Goal: Task Accomplishment & Management: Complete application form

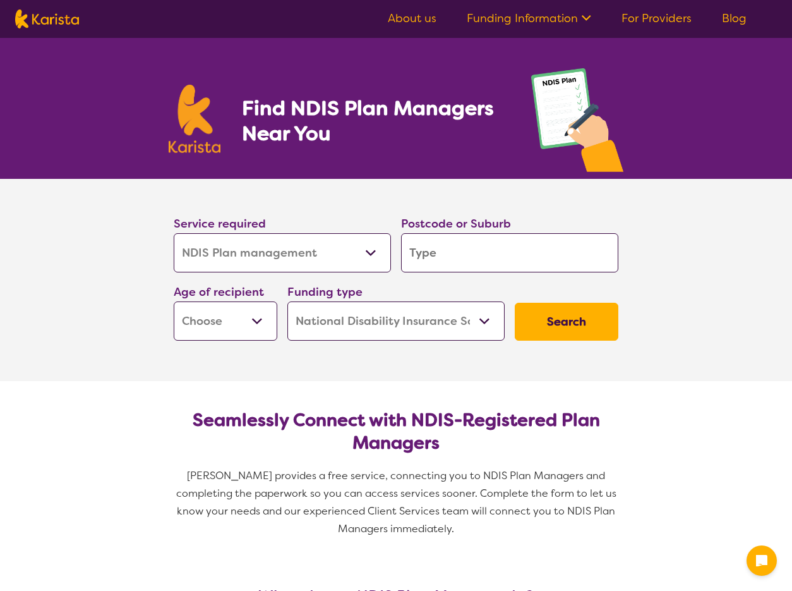
select select "NDIS Plan management"
select select "NDIS"
select select "NDIS Plan management"
select select "NDIS"
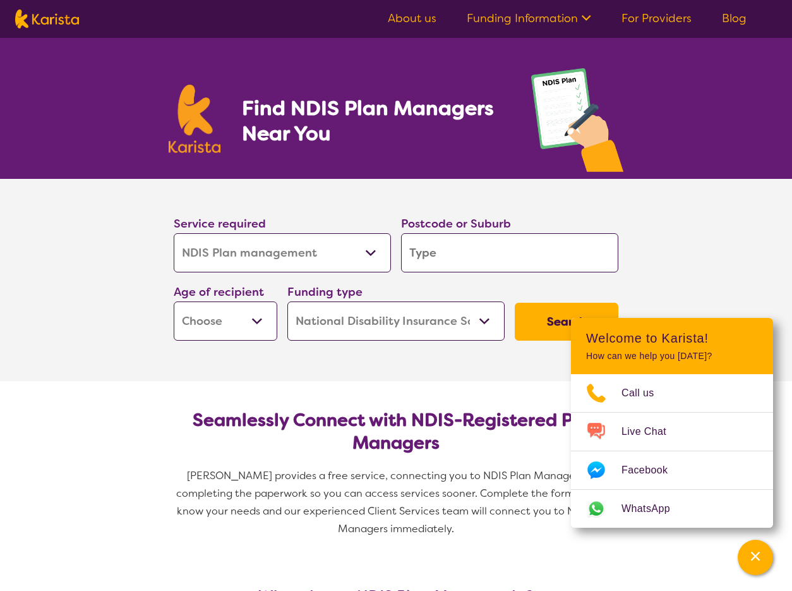
click at [428, 255] on input "search" at bounding box center [509, 252] width 217 height 39
type input "3136"
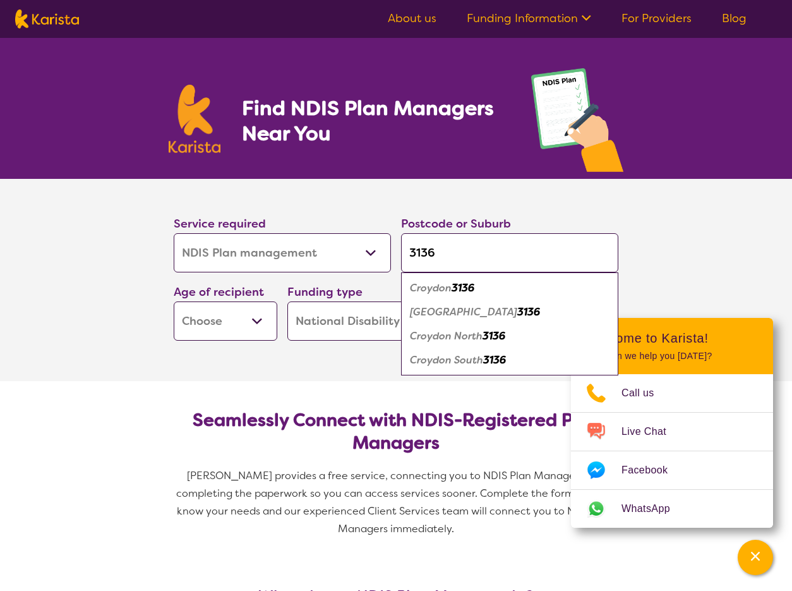
click at [243, 321] on select "Early Childhood - 0 to 9 Child - 10 to 11 Adolescent - 12 to 17 Adult - 18 to 6…" at bounding box center [226, 320] width 104 height 39
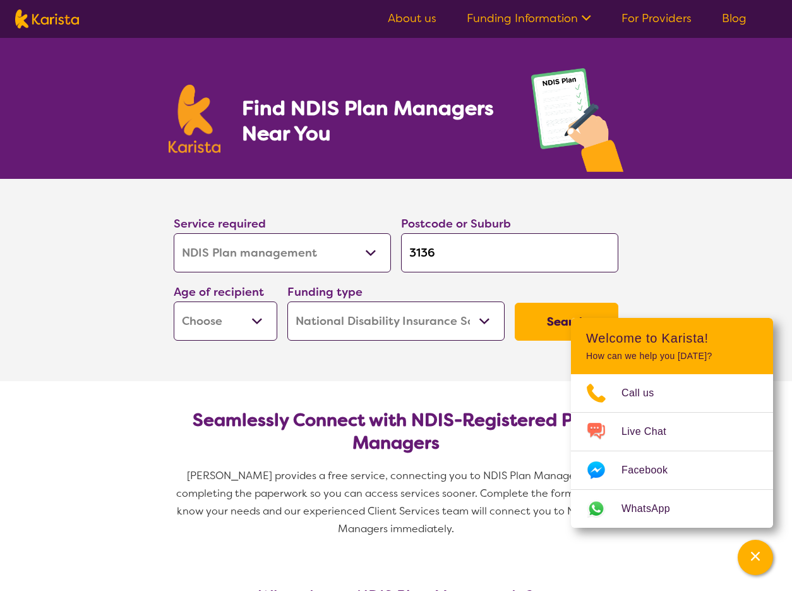
select select "EC"
click at [174, 301] on select "Early Childhood - 0 to 9 Child - 10 to 11 Adolescent - 12 to 17 Adult - 18 to 6…" at bounding box center [226, 320] width 104 height 39
select select "EC"
click at [753, 553] on icon "Channel Menu" at bounding box center [755, 555] width 9 height 9
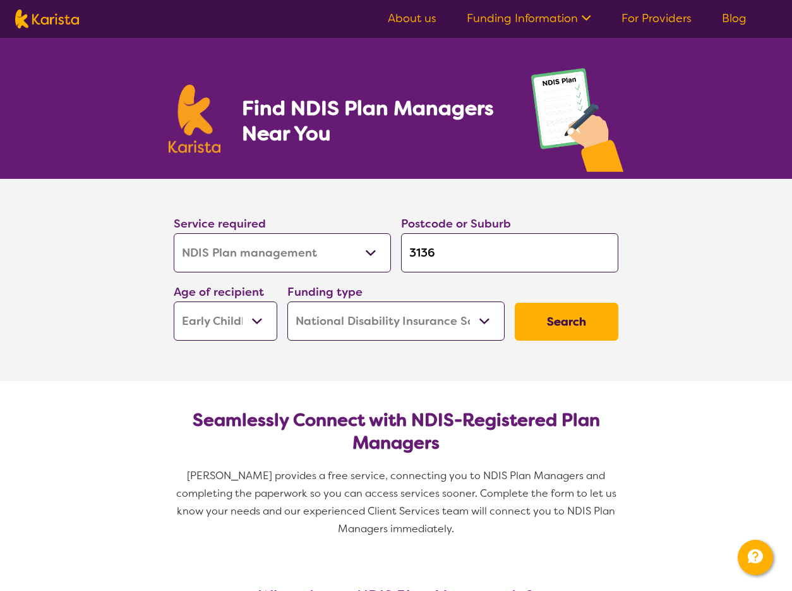
click at [573, 316] on button "Search" at bounding box center [567, 322] width 104 height 38
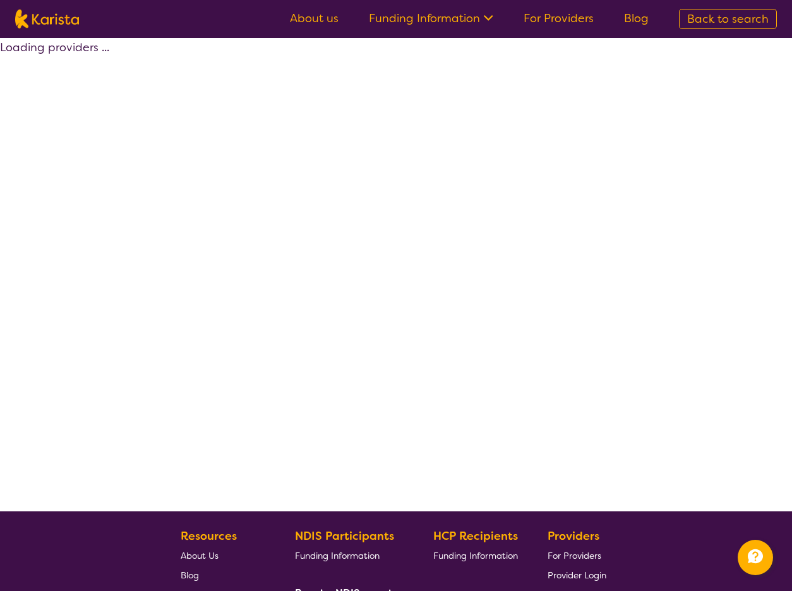
select select "by_score"
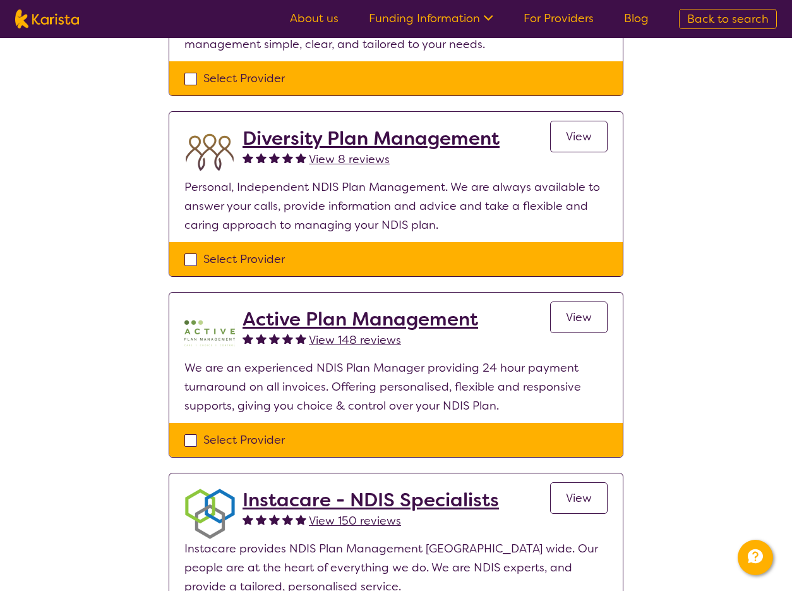
scroll to position [226, 0]
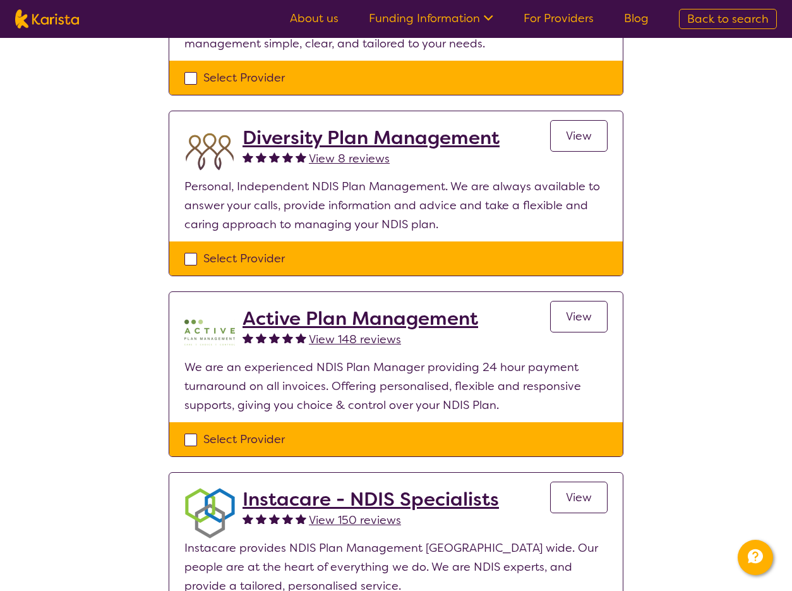
click at [390, 317] on h2 "Active Plan Management" at bounding box center [361, 318] width 236 height 23
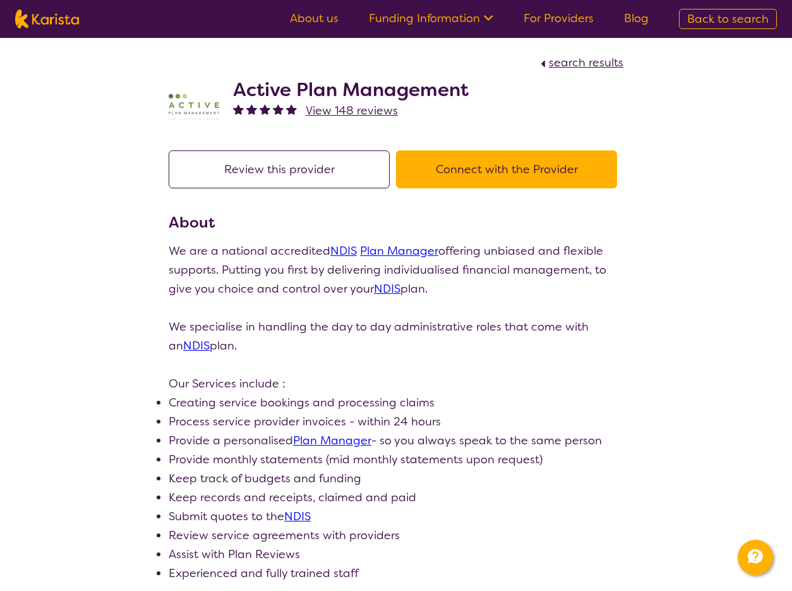
scroll to position [225, 0]
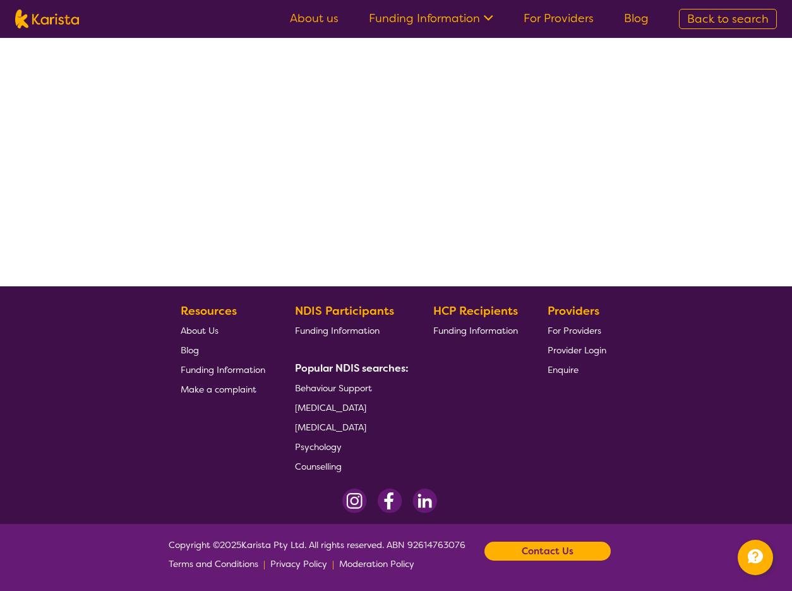
select select "by_score"
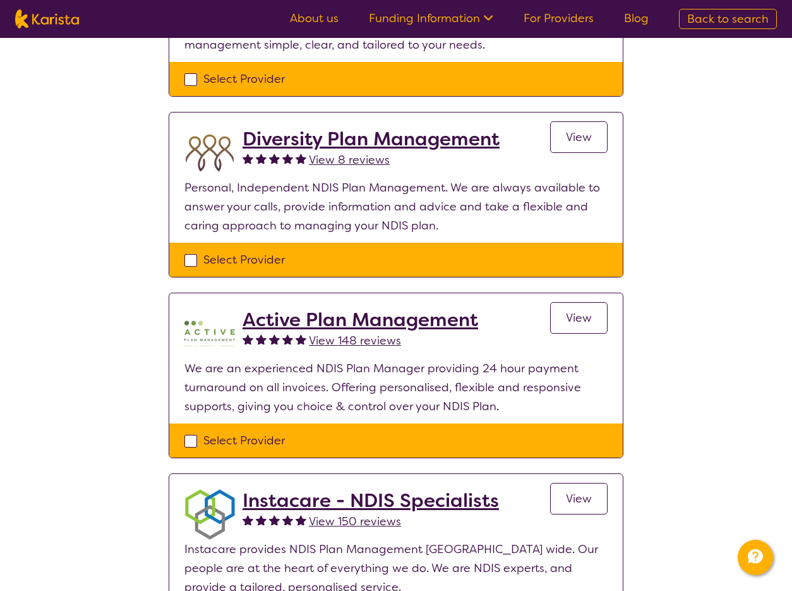
click at [452, 140] on h2 "Diversity Plan Management" at bounding box center [371, 139] width 257 height 23
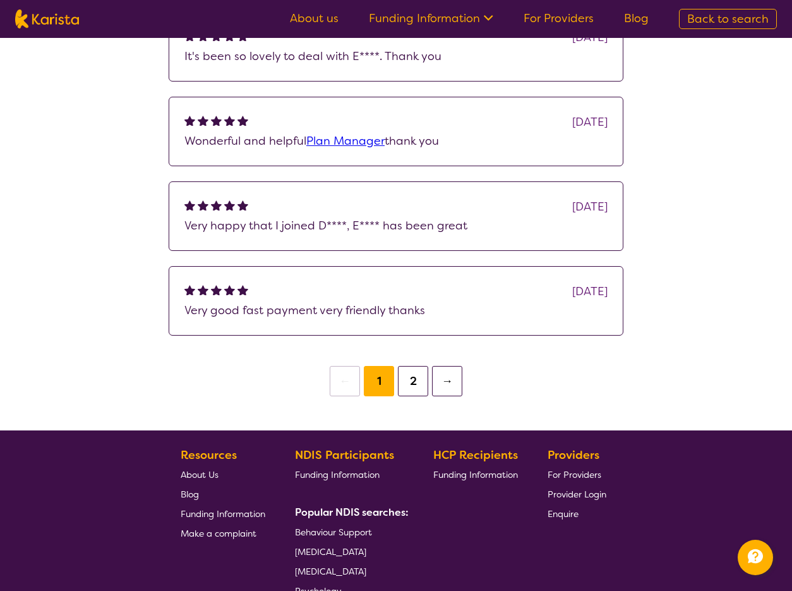
scroll to position [1012, 0]
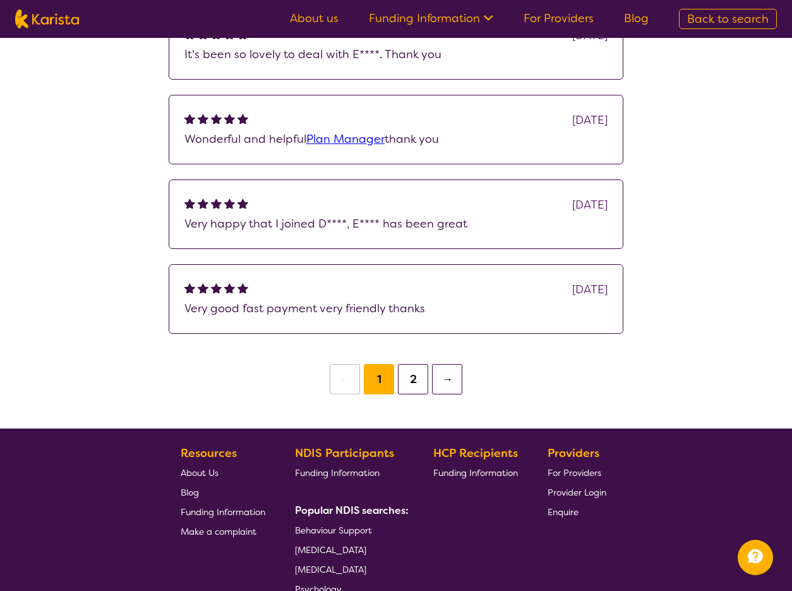
click at [419, 394] on button "2" at bounding box center [413, 379] width 30 height 30
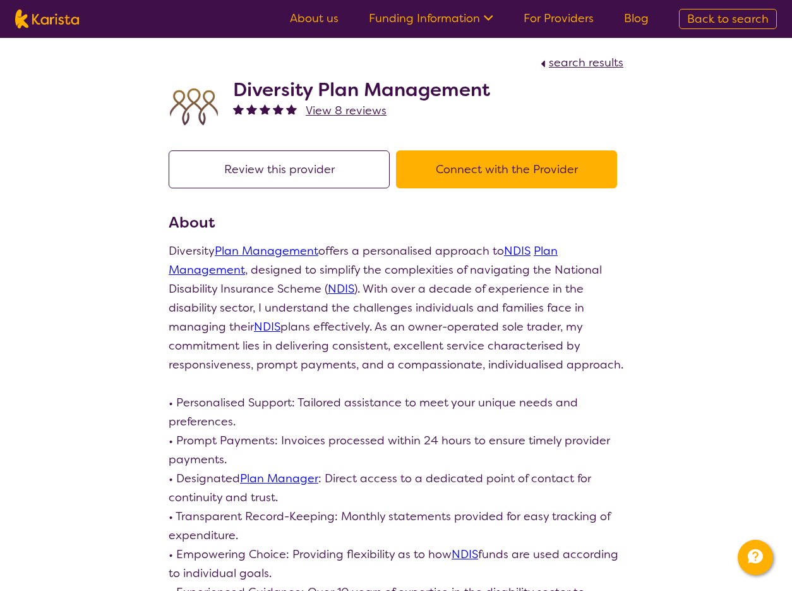
click at [492, 170] on button "Connect with the Provider" at bounding box center [506, 169] width 221 height 38
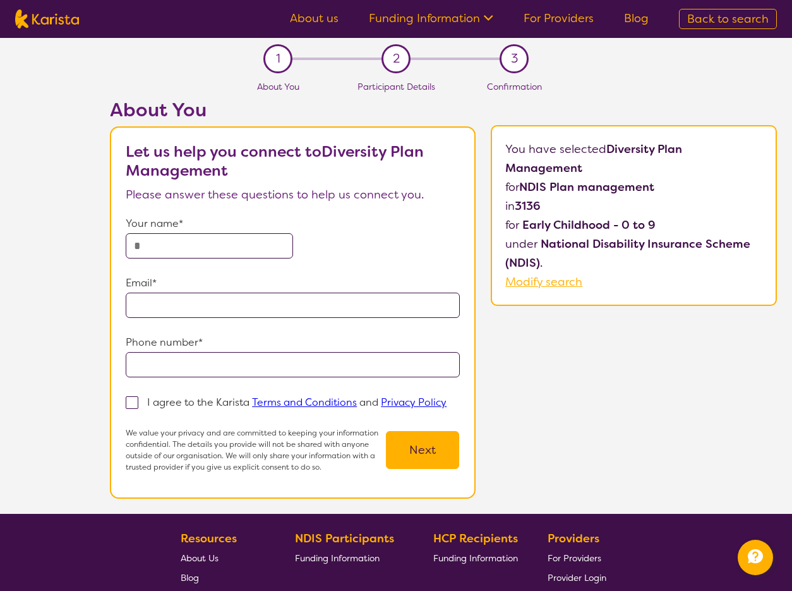
click at [181, 246] on input "text" at bounding box center [209, 245] width 167 height 25
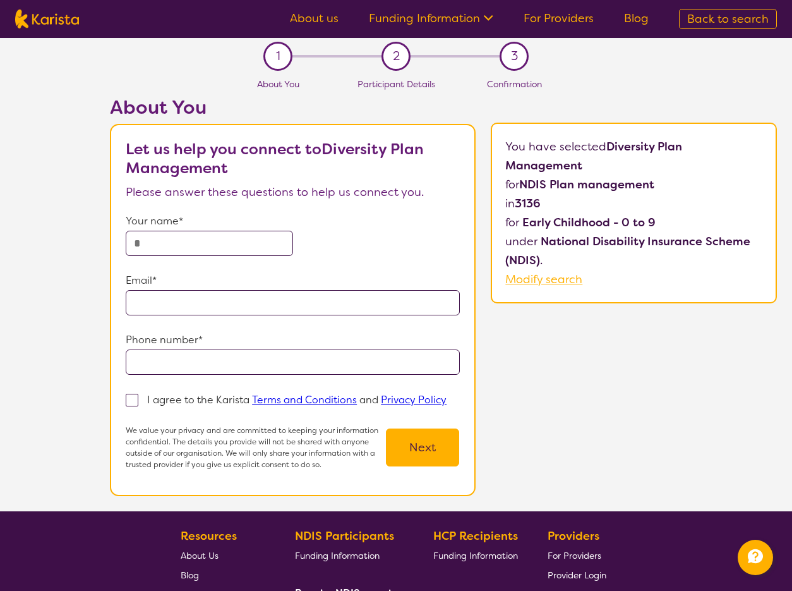
click at [177, 244] on input "text" at bounding box center [209, 243] width 167 height 25
type input "**********"
click at [132, 399] on span at bounding box center [132, 399] width 13 height 13
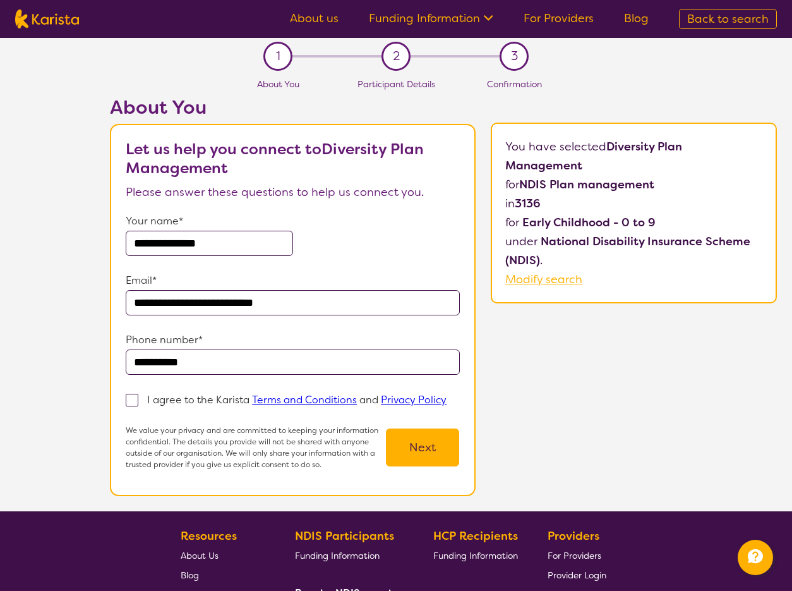
click at [447, 399] on input "I agree to the Karista Terms and Conditions and Privacy Policy" at bounding box center [451, 399] width 8 height 8
checkbox input "true"
click at [416, 447] on button "Next" at bounding box center [422, 447] width 73 height 38
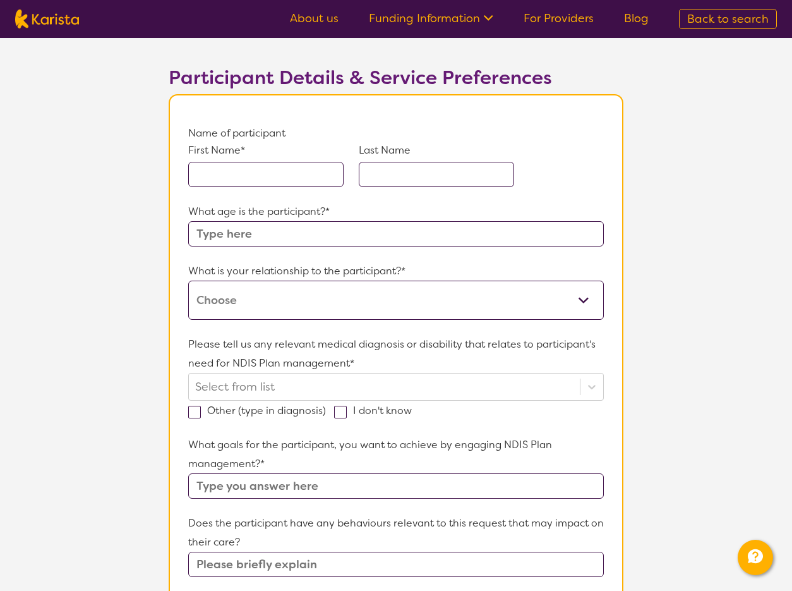
scroll to position [62, 0]
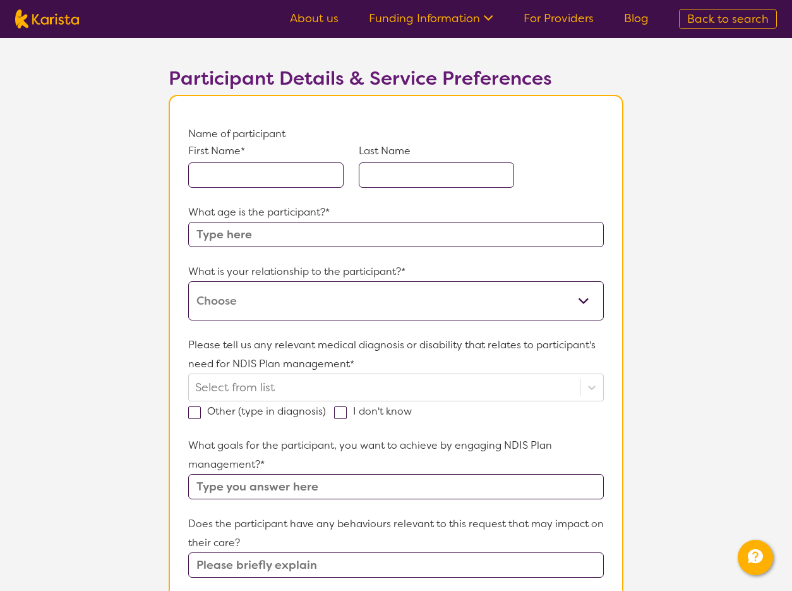
click at [287, 165] on input "text" at bounding box center [265, 174] width 155 height 25
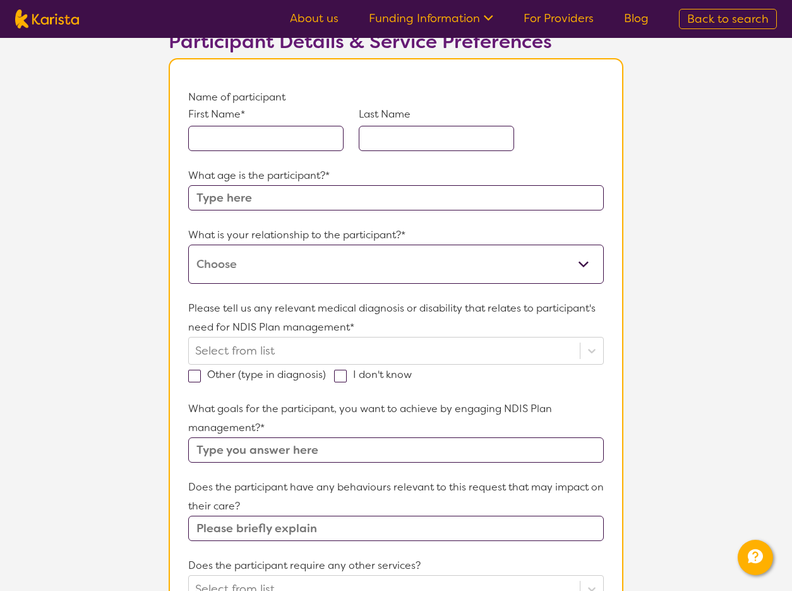
scroll to position [100, 0]
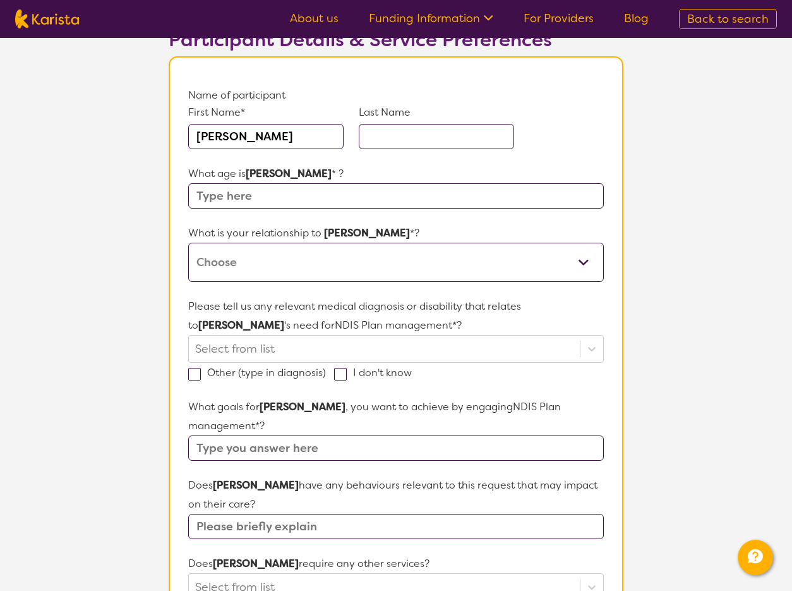
type input "[PERSON_NAME]"
type input "8"
click at [298, 265] on select "This request is for myself I am their parent I am their child I am their spouse…" at bounding box center [396, 262] width 416 height 39
select select "I am their parent"
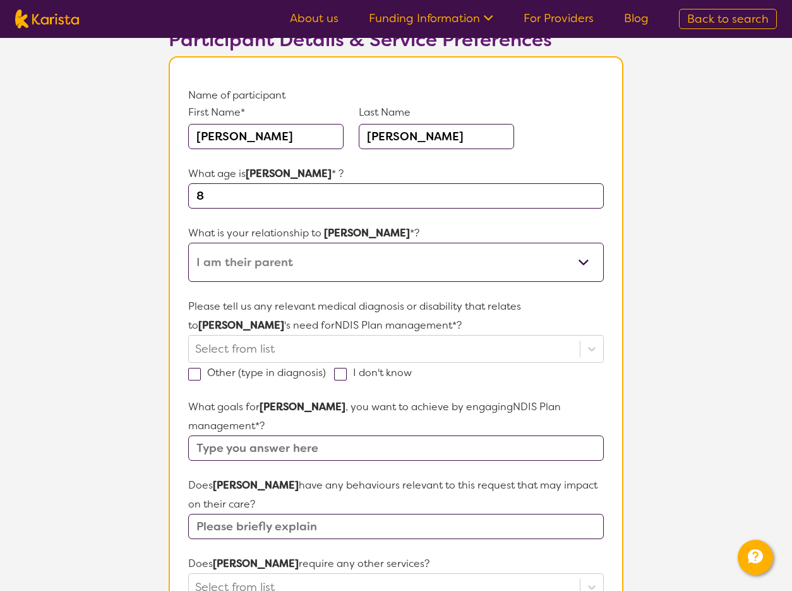
click at [188, 243] on select "This request is for myself I am their parent I am their child I am their spouse…" at bounding box center [396, 262] width 416 height 39
click at [296, 350] on div at bounding box center [384, 348] width 378 height 21
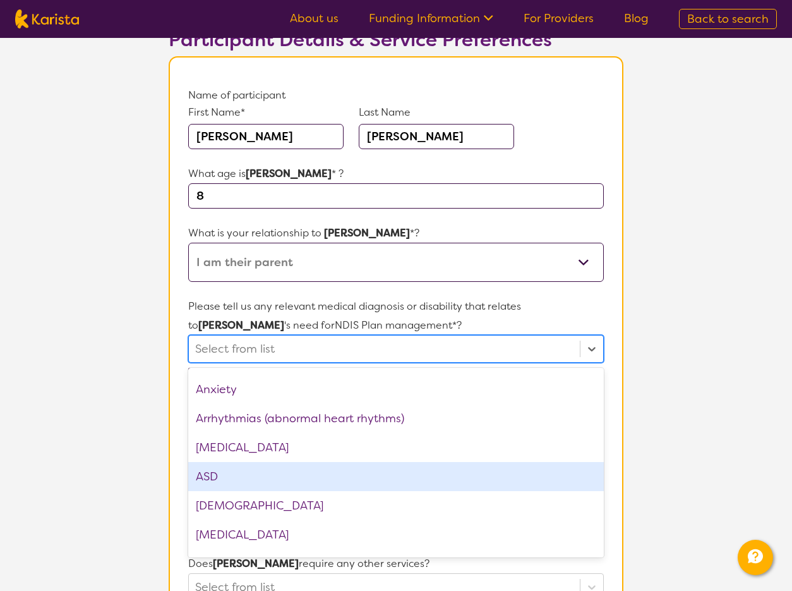
scroll to position [141, 0]
click at [259, 476] on div "ASD" at bounding box center [396, 475] width 416 height 29
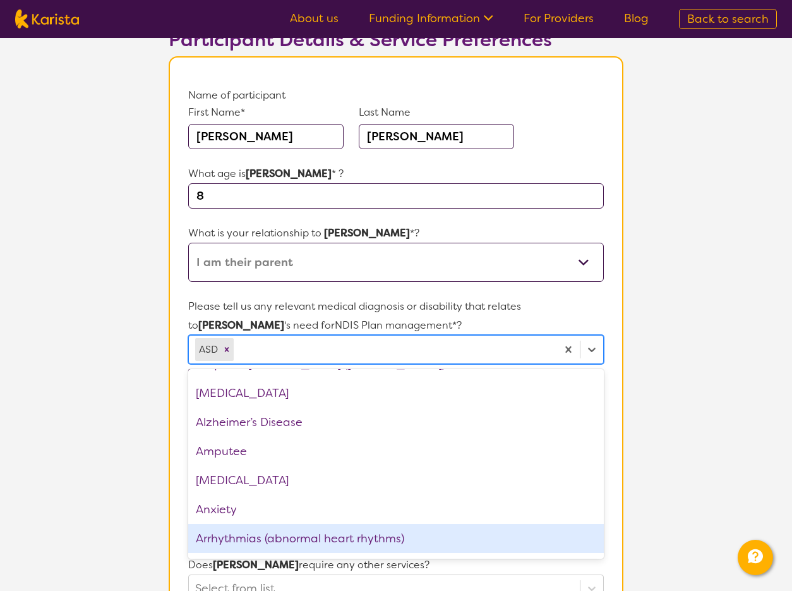
scroll to position [0, 0]
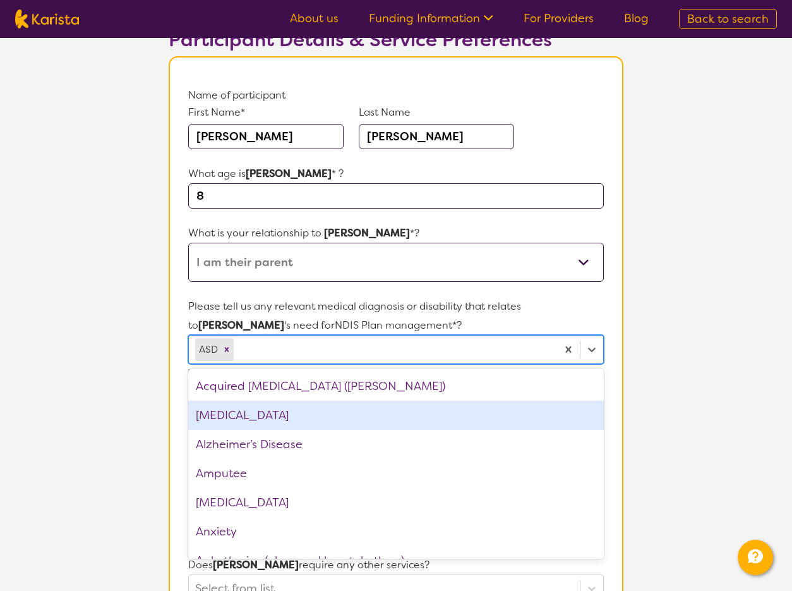
click at [301, 415] on div "[MEDICAL_DATA]" at bounding box center [396, 414] width 416 height 29
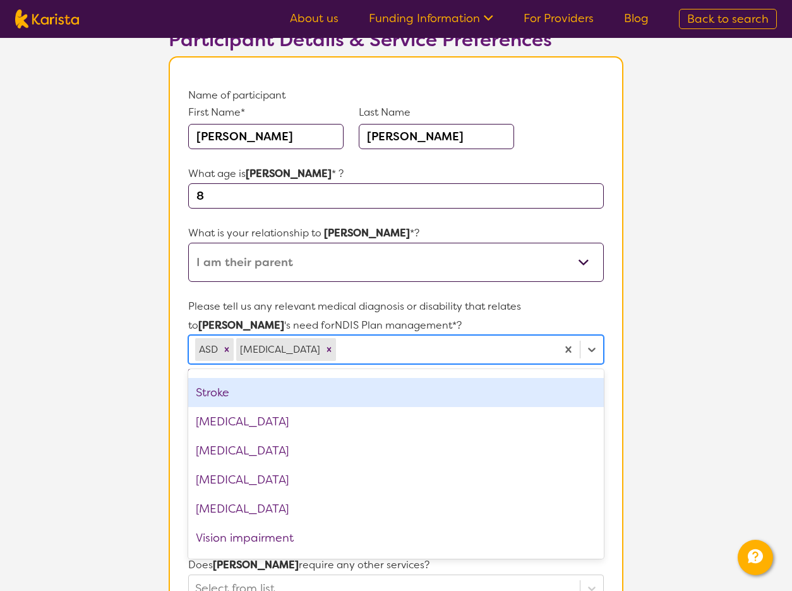
scroll to position [1936, 0]
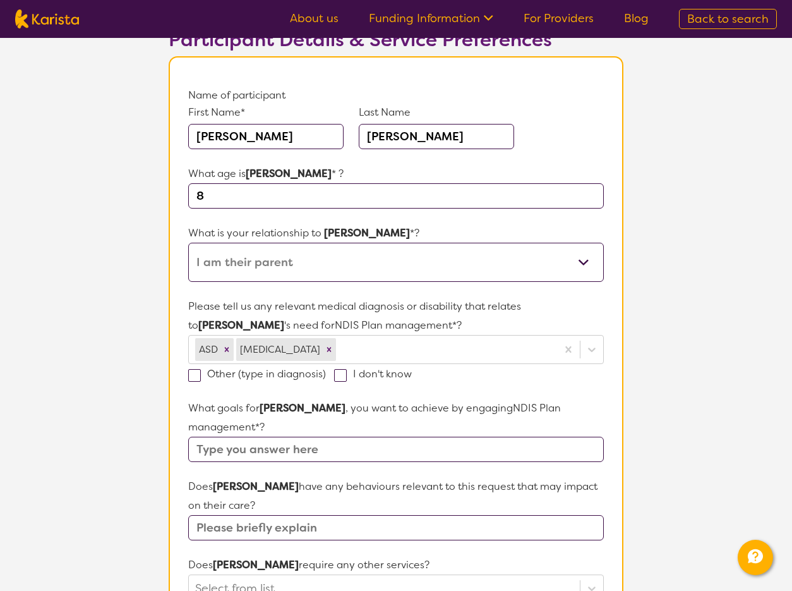
click at [47, 397] on section "L About You 2 Participant Details 3 Confirmation Participant Details & Service …" at bounding box center [396, 504] width 792 height 1134
click at [300, 436] on input "text" at bounding box center [396, 448] width 416 height 25
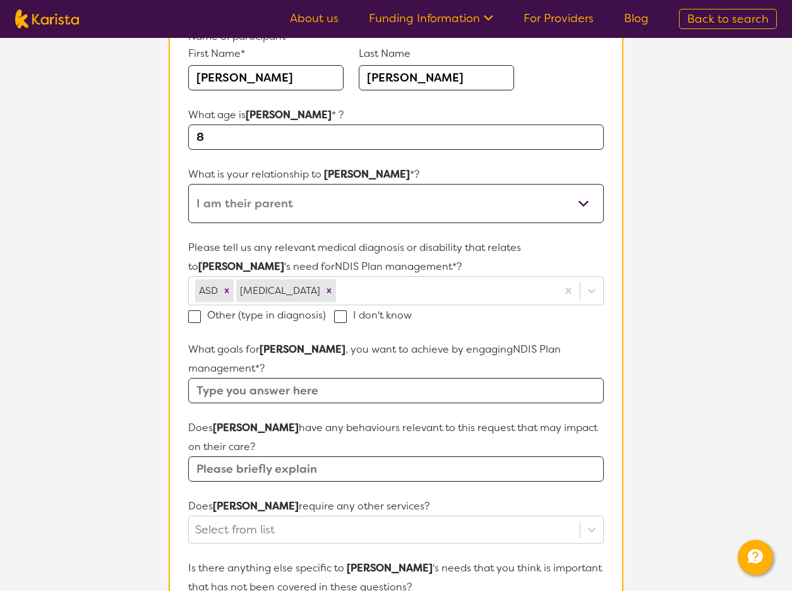
scroll to position [169, 0]
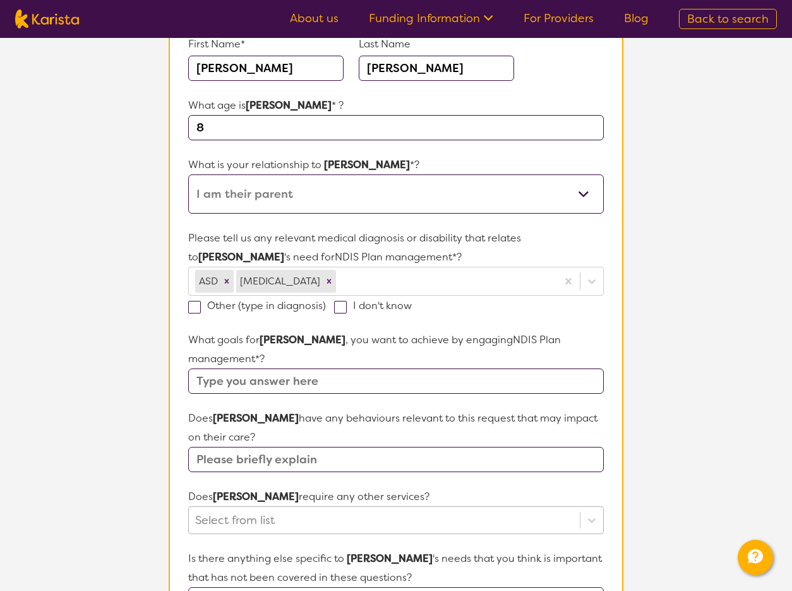
click at [303, 506] on div "Select from list" at bounding box center [396, 520] width 416 height 28
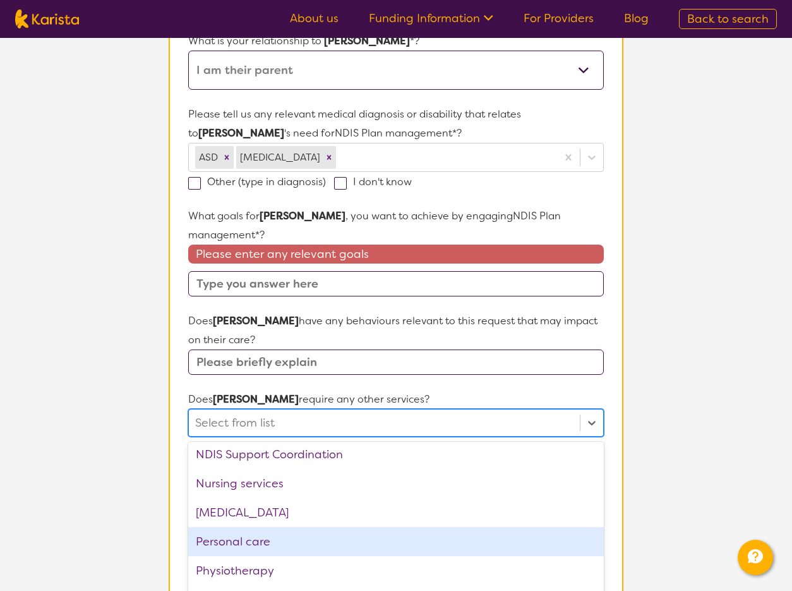
scroll to position [267, 0]
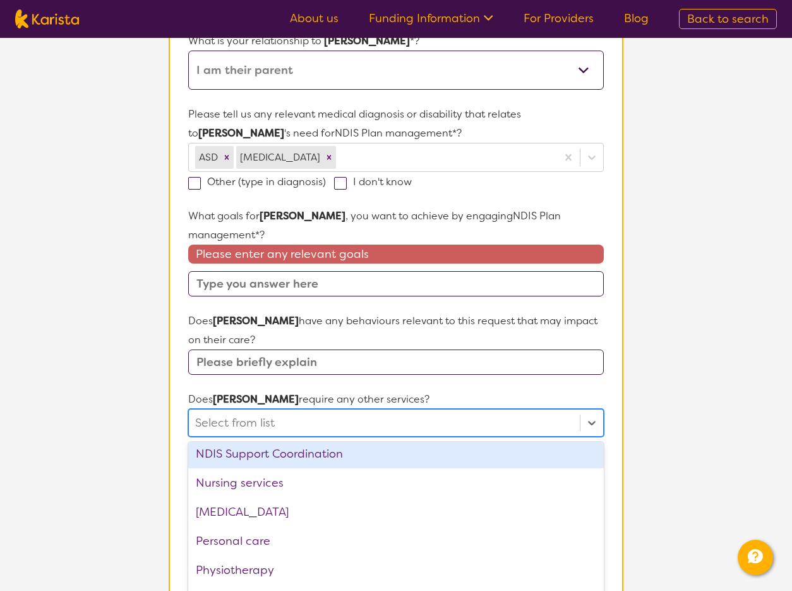
click at [127, 414] on section "L About You 2 Participant Details 3 Confirmation Participant Details & Service …" at bounding box center [396, 325] width 792 height 1160
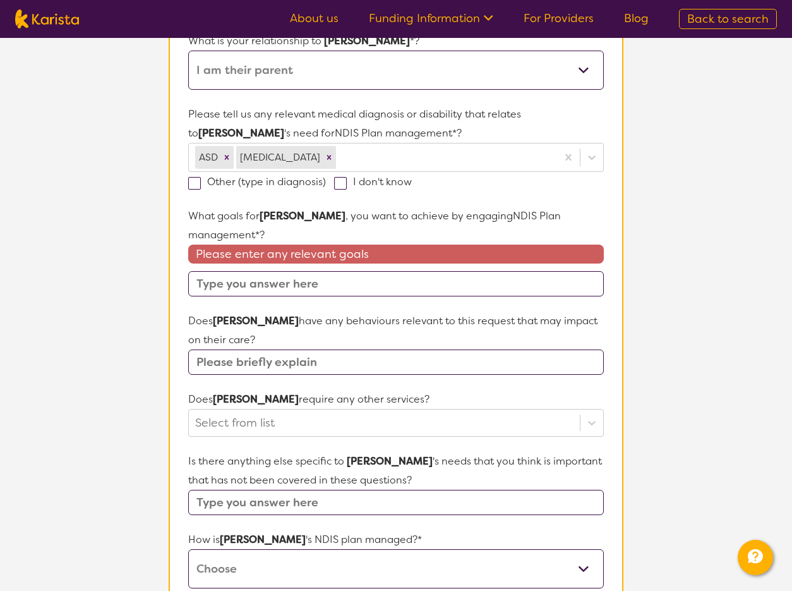
drag, startPoint x: 221, startPoint y: 272, endPoint x: 226, endPoint y: 281, distance: 10.2
click at [221, 272] on input "text" at bounding box center [396, 283] width 416 height 25
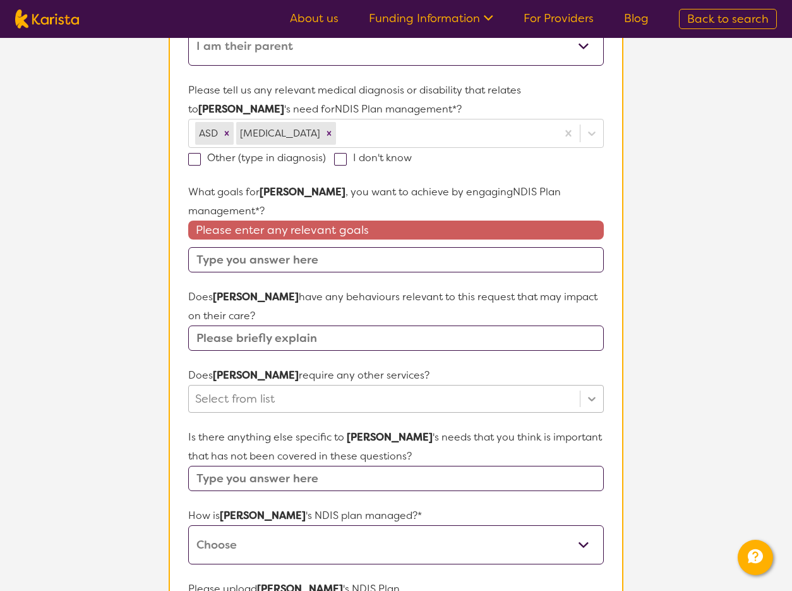
click at [583, 398] on div "Select from list" at bounding box center [396, 399] width 416 height 28
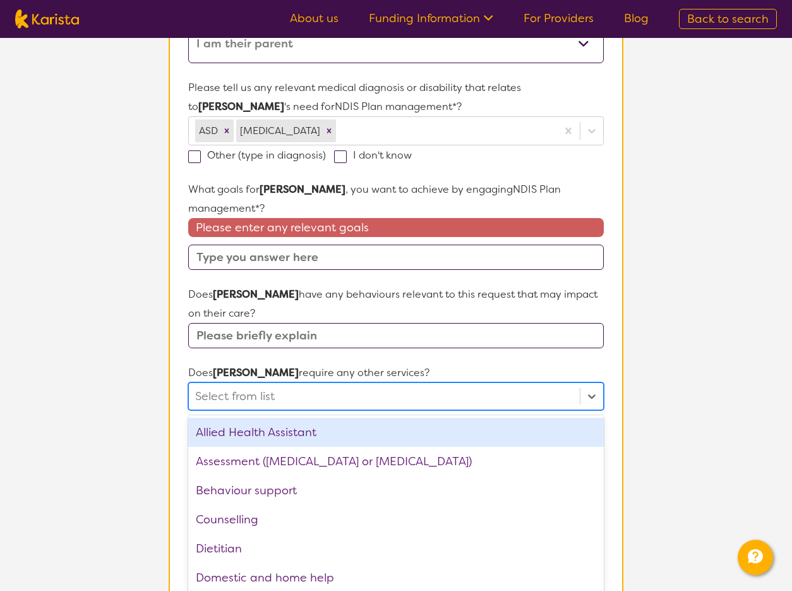
scroll to position [1, 0]
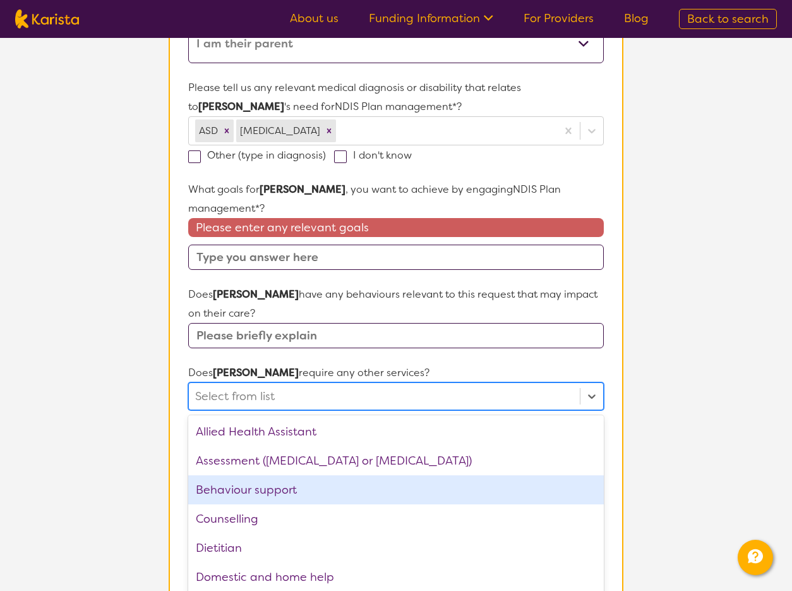
click at [320, 475] on div "Behaviour support" at bounding box center [396, 489] width 416 height 29
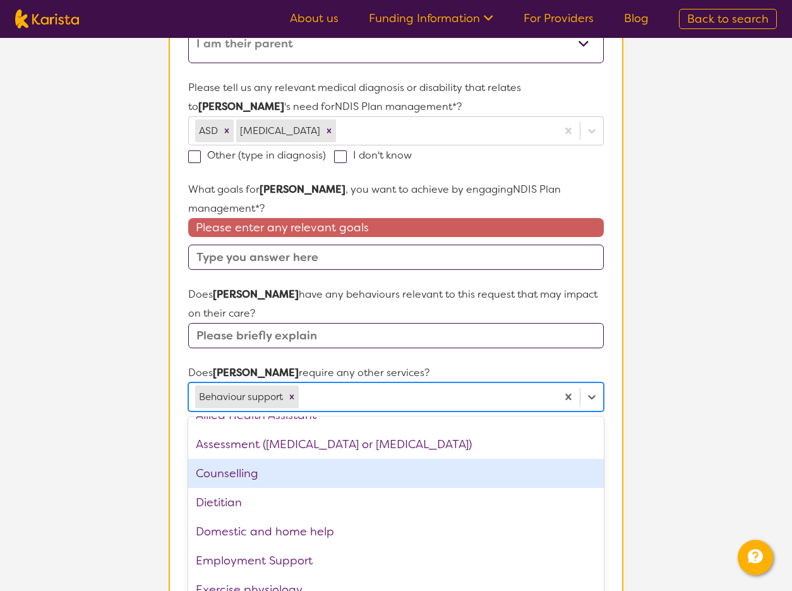
scroll to position [21, 0]
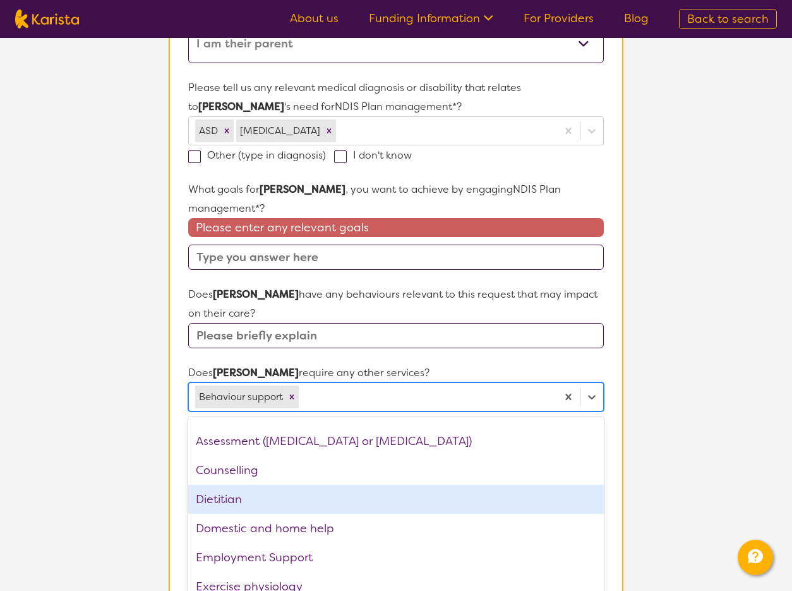
click at [370, 484] on div "Dietitian" at bounding box center [396, 498] width 416 height 29
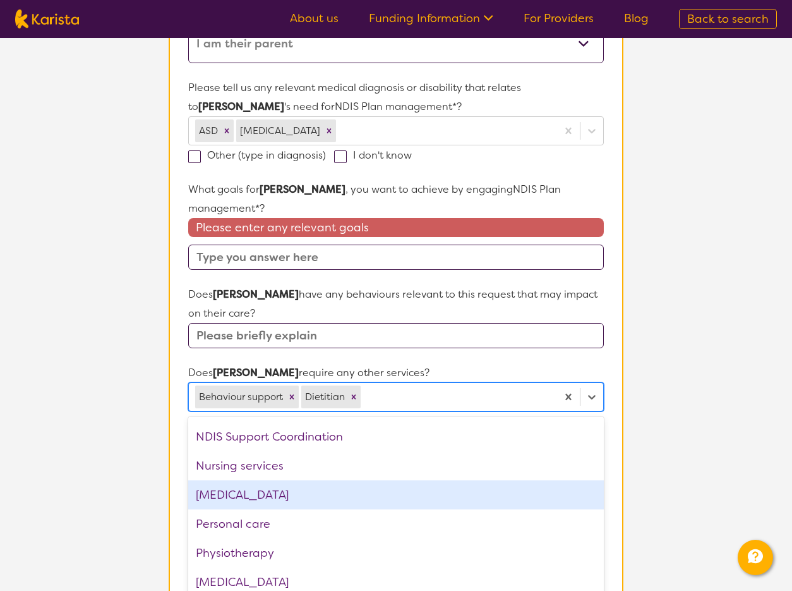
click at [396, 480] on div "[MEDICAL_DATA]" at bounding box center [396, 494] width 416 height 29
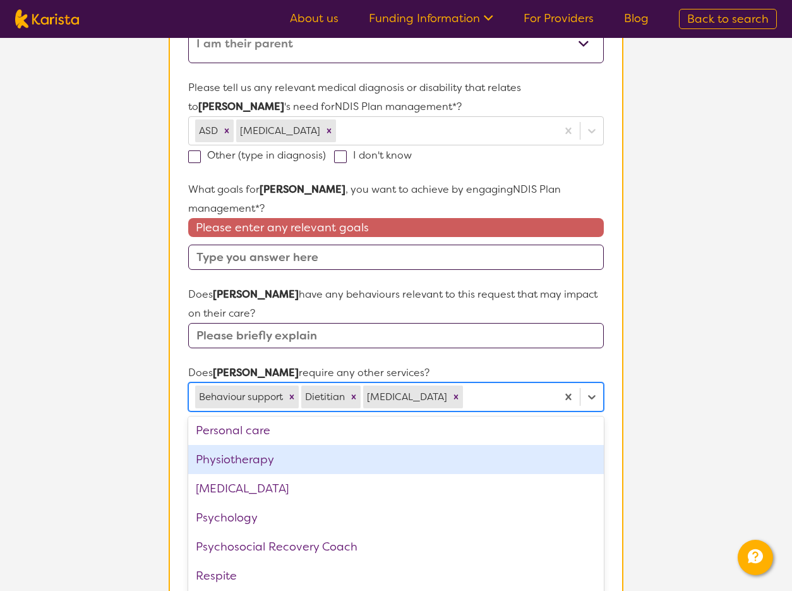
scroll to position [265, 0]
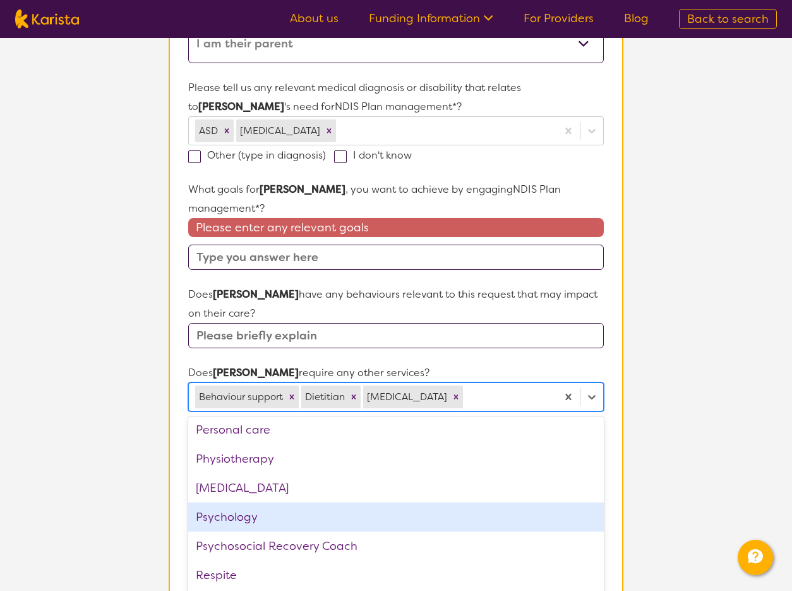
click at [403, 502] on div "Psychology" at bounding box center [396, 516] width 416 height 29
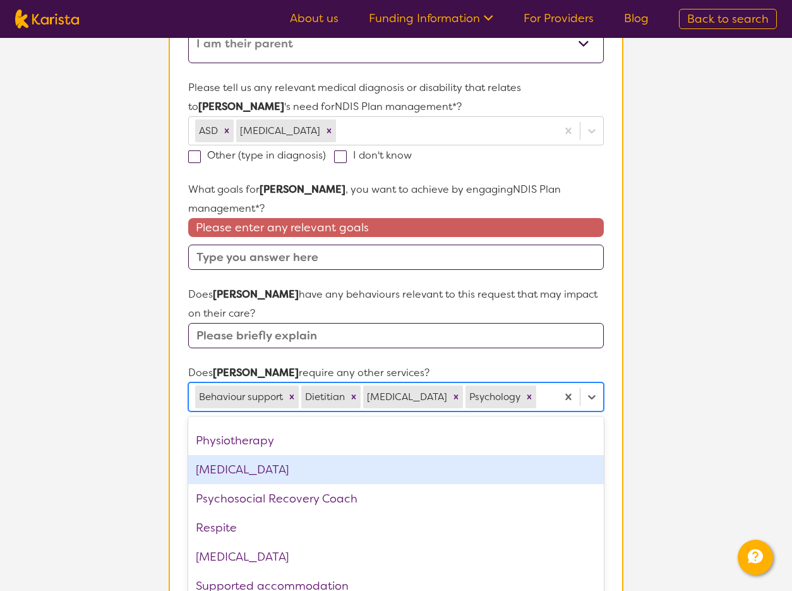
scroll to position [309, 0]
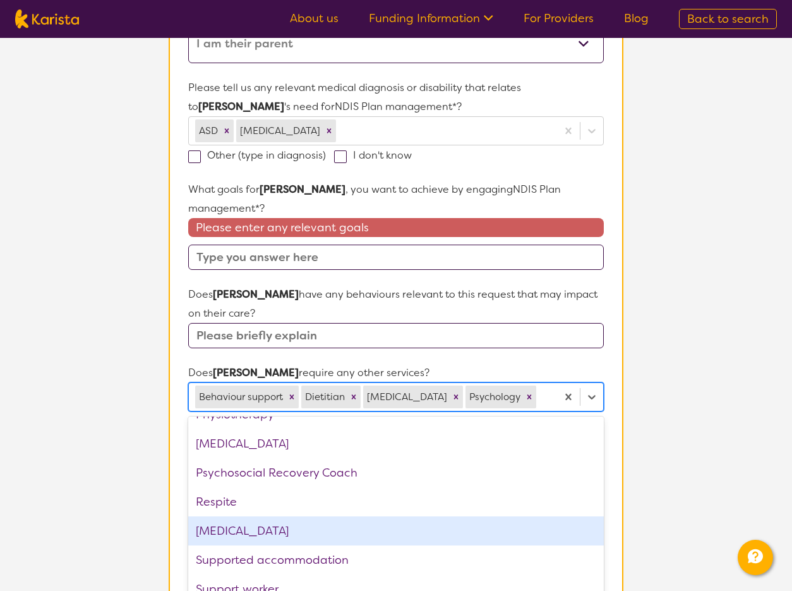
click at [418, 536] on div "[MEDICAL_DATA]" at bounding box center [396, 530] width 416 height 29
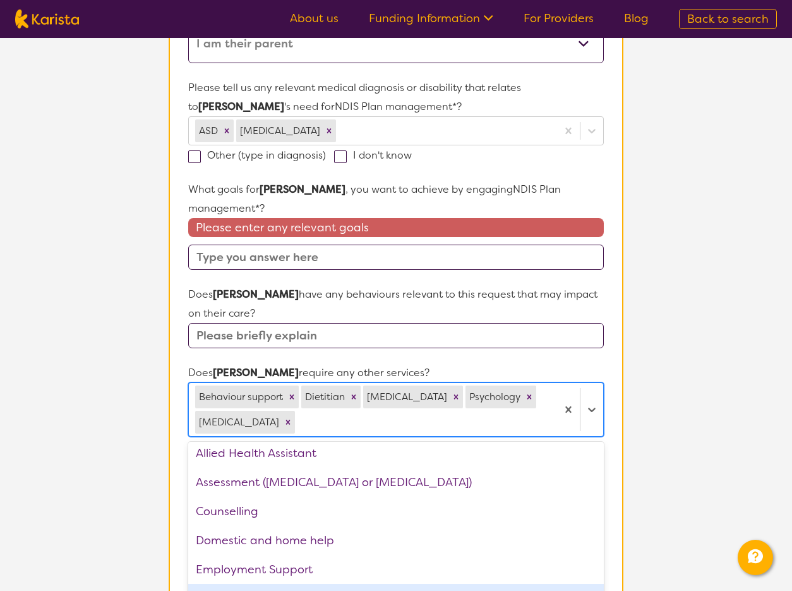
scroll to position [0, 0]
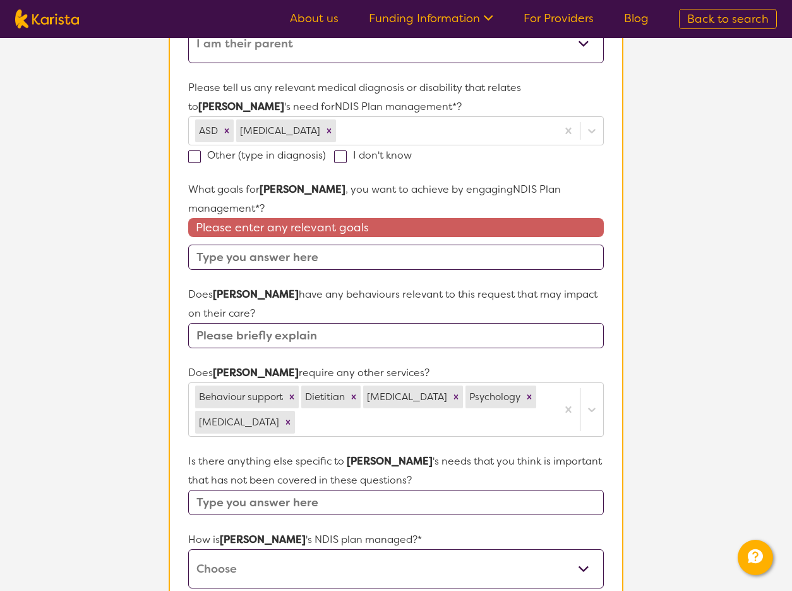
click at [701, 412] on section "L About You 2 Participant Details 3 Confirmation Participant Details & Service …" at bounding box center [396, 312] width 792 height 1187
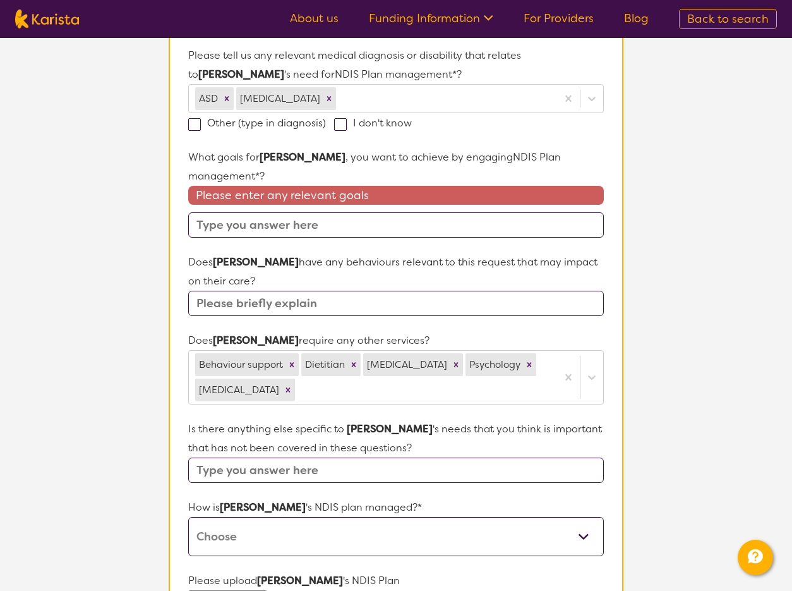
scroll to position [352, 0]
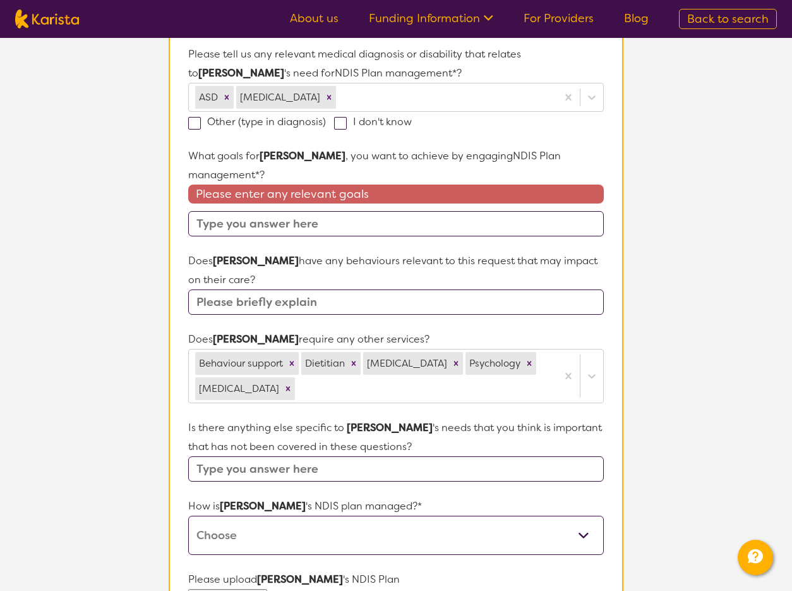
click at [276, 515] on select "Self-managed NDIS plan Managed by a registered plan management provider (not th…" at bounding box center [396, 534] width 416 height 39
select select "Plan Managed"
click at [188, 515] on select "Self-managed NDIS plan Managed by a registered plan management provider (not th…" at bounding box center [396, 534] width 416 height 39
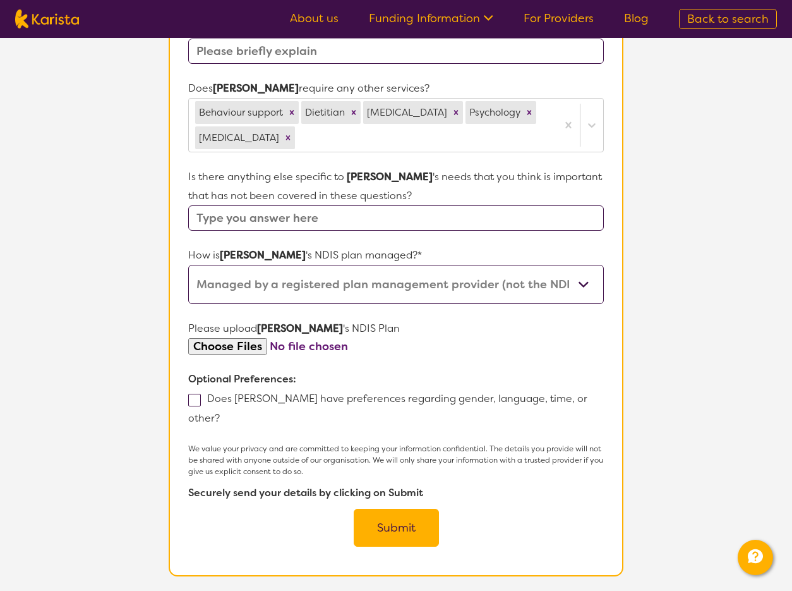
scroll to position [604, 0]
click at [420, 337] on input "file" at bounding box center [396, 345] width 416 height 17
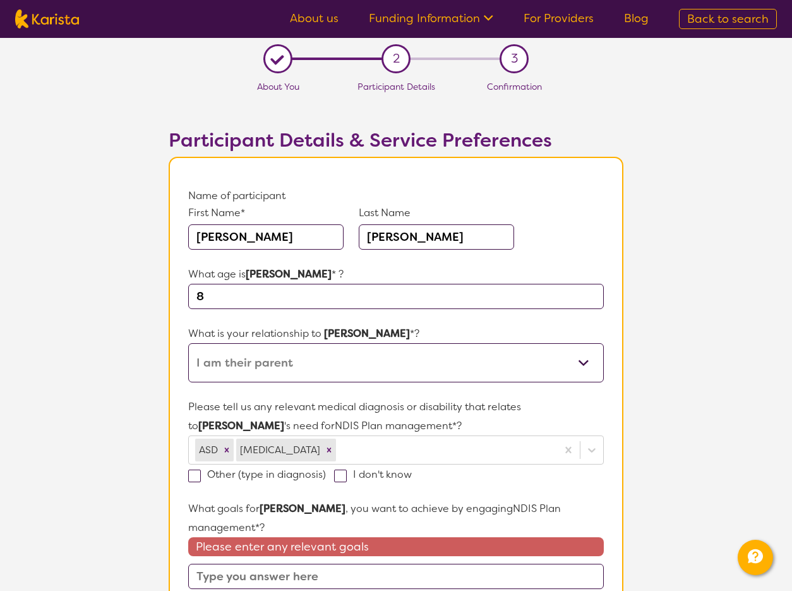
scroll to position [3, 0]
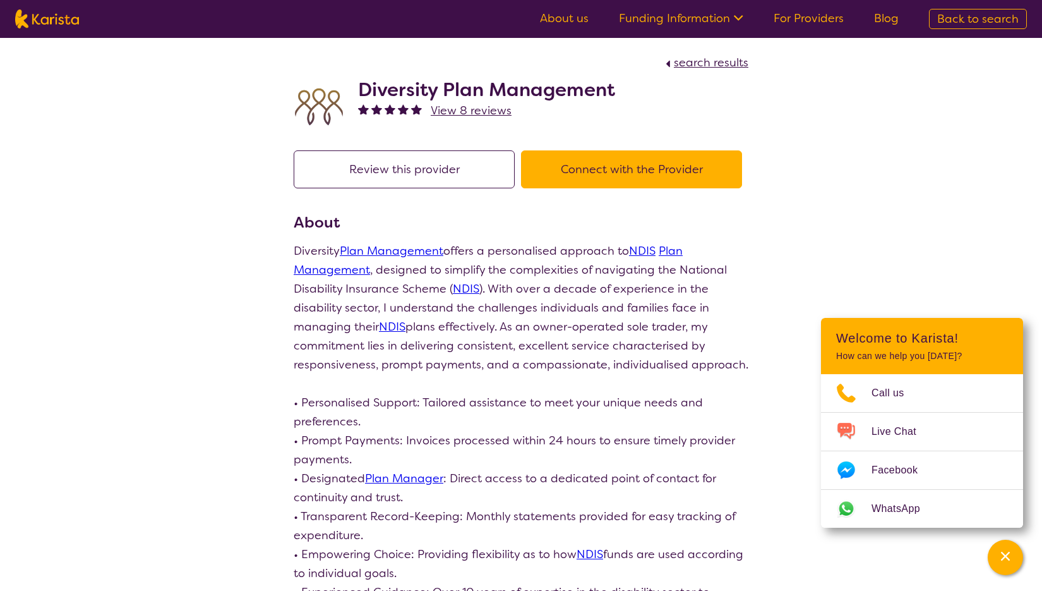
scroll to position [1012, 0]
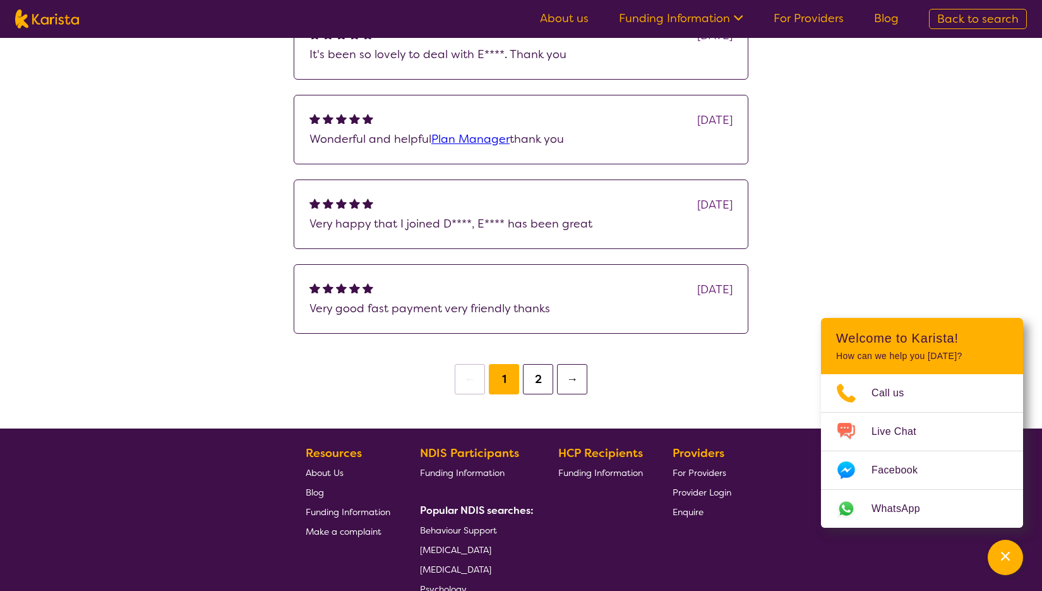
scroll to position [225, 0]
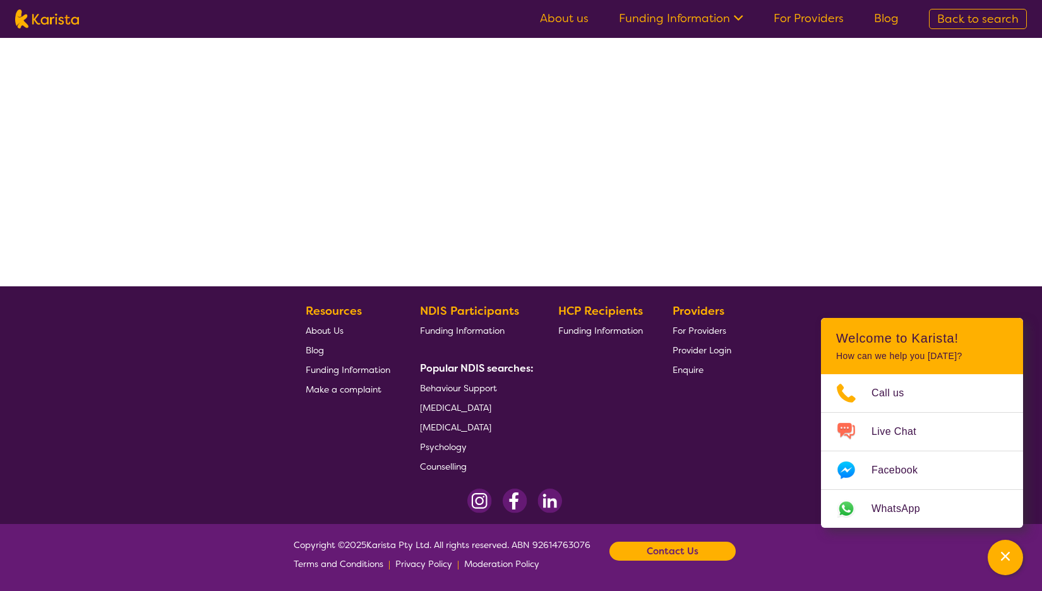
select select "by_score"
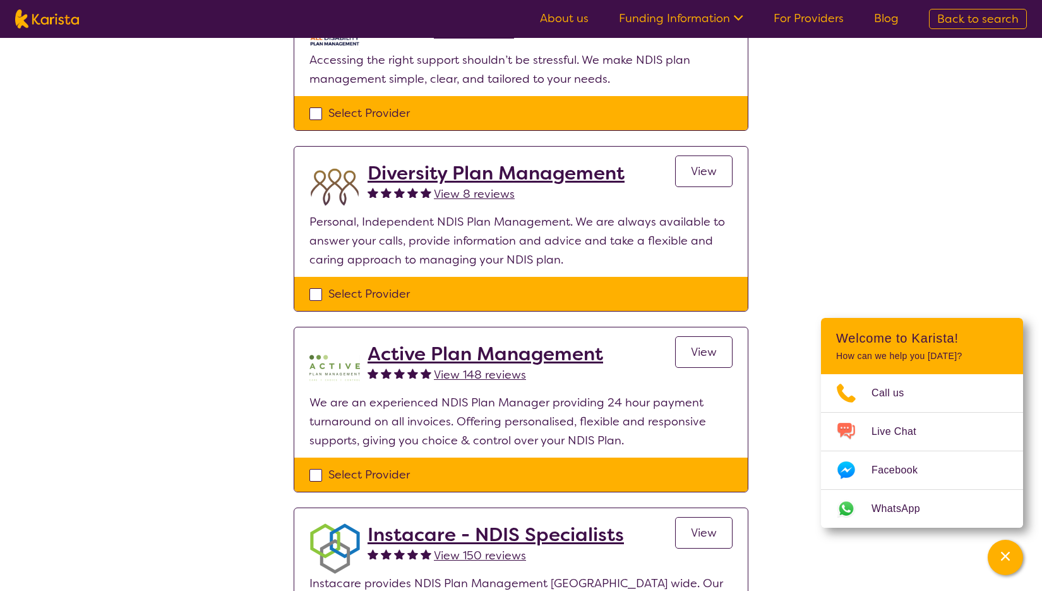
scroll to position [195, 0]
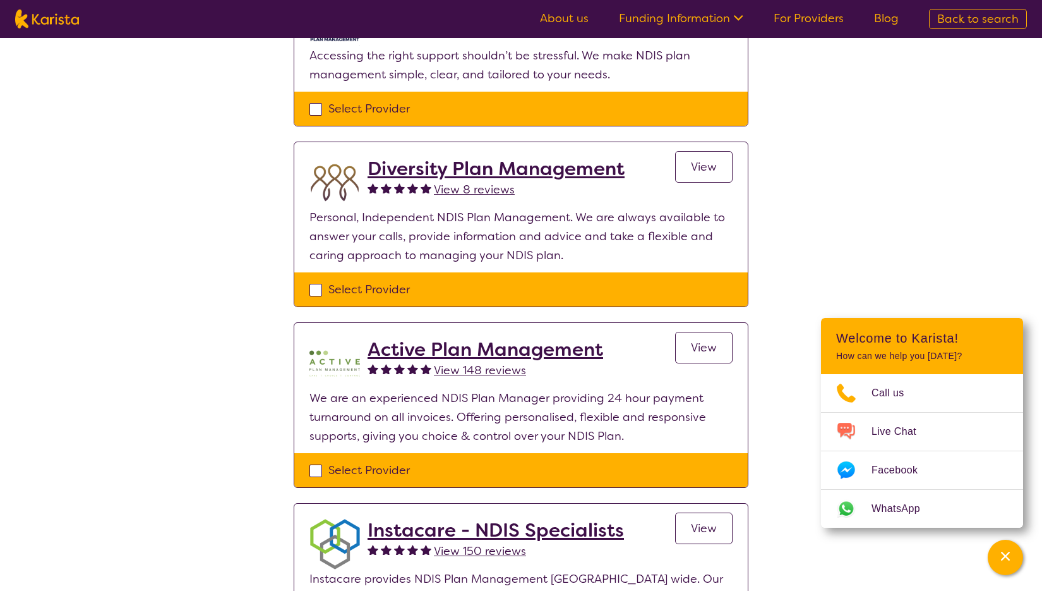
click at [422, 170] on h2 "Diversity Plan Management" at bounding box center [496, 168] width 257 height 23
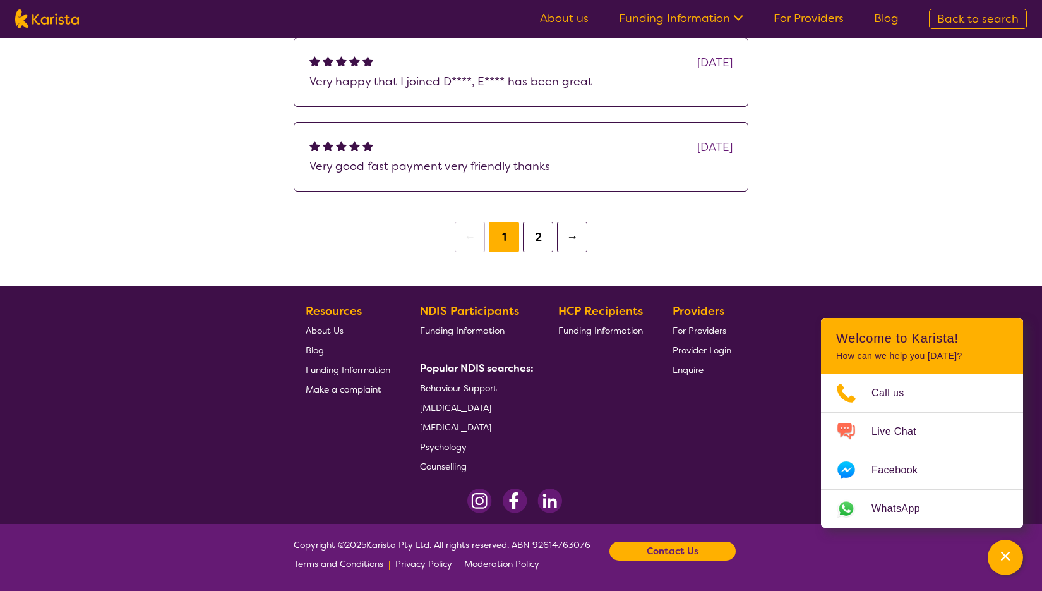
scroll to position [1173, 0]
click at [537, 242] on button "2" at bounding box center [538, 237] width 30 height 30
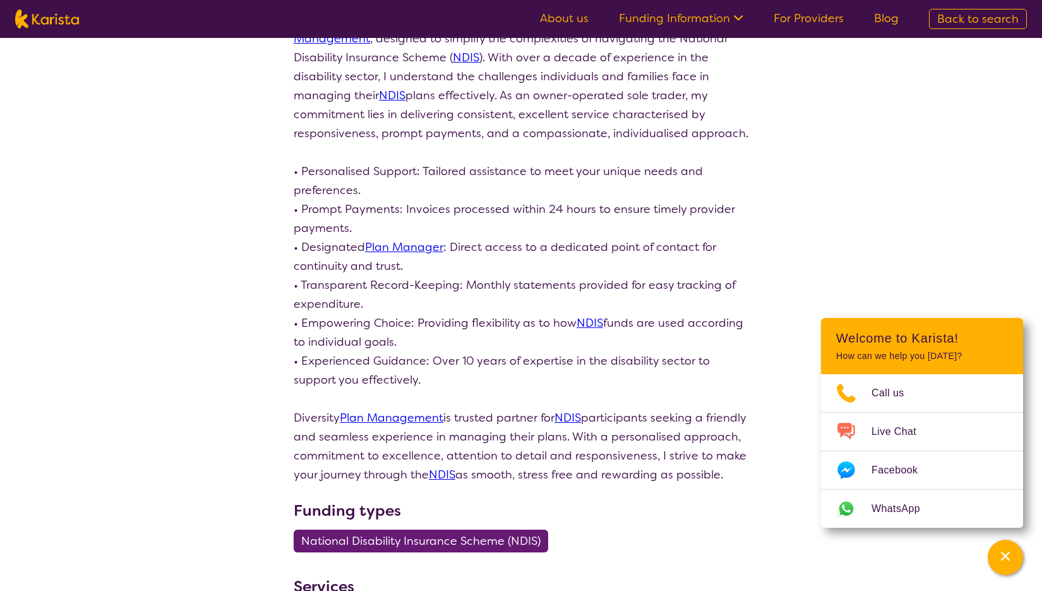
scroll to position [232, 0]
click at [1004, 551] on icon "Channel Menu" at bounding box center [1005, 555] width 13 height 13
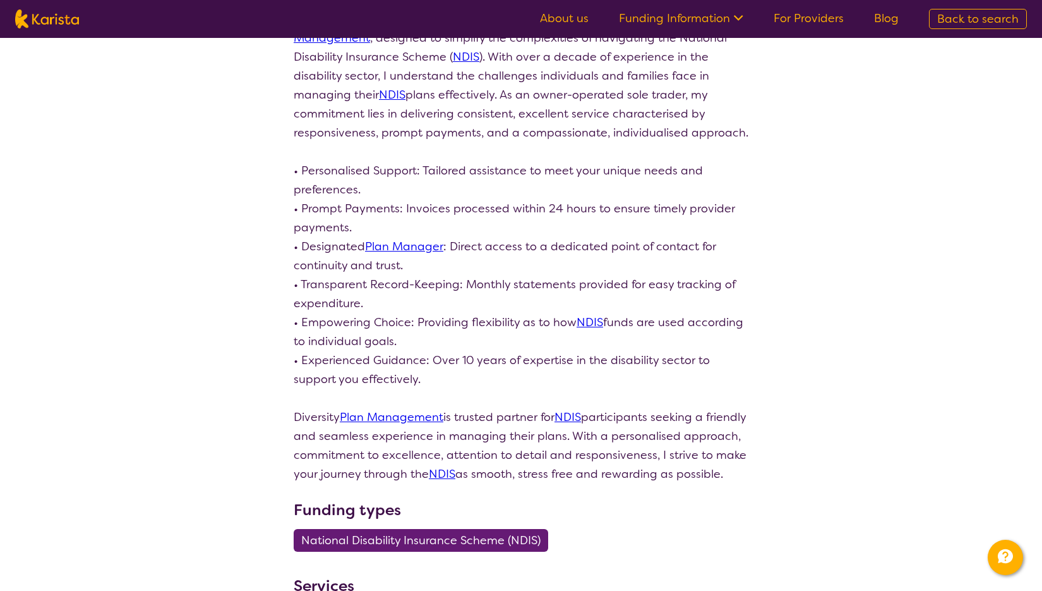
click at [880, 295] on div "search results Diversity Plan Management View 8 reviews Review this provider Co…" at bounding box center [521, 454] width 1042 height 1297
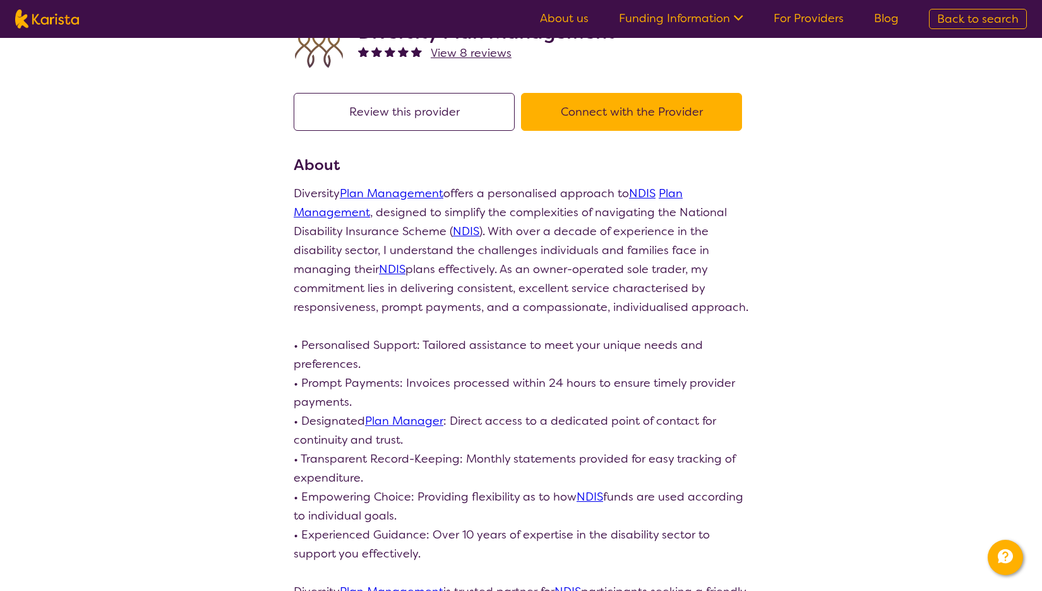
scroll to position [0, 0]
